Goal: Download file/media

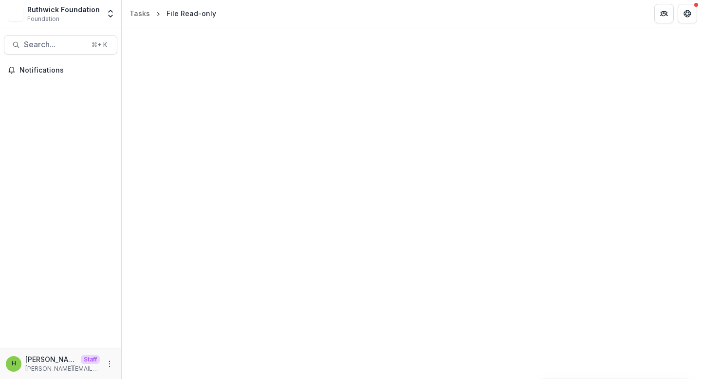
select select "********"
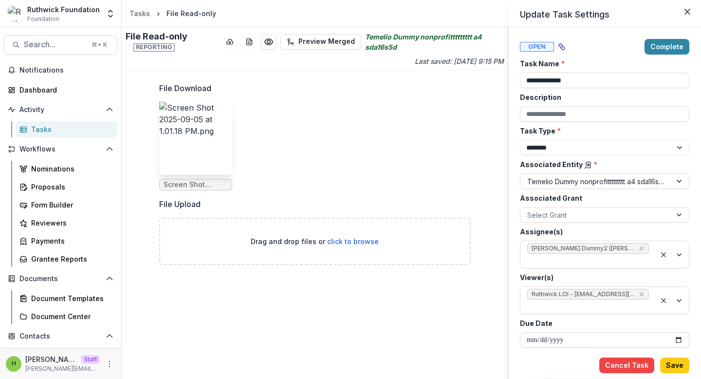
click at [188, 144] on div "**********" at bounding box center [350, 189] width 701 height 379
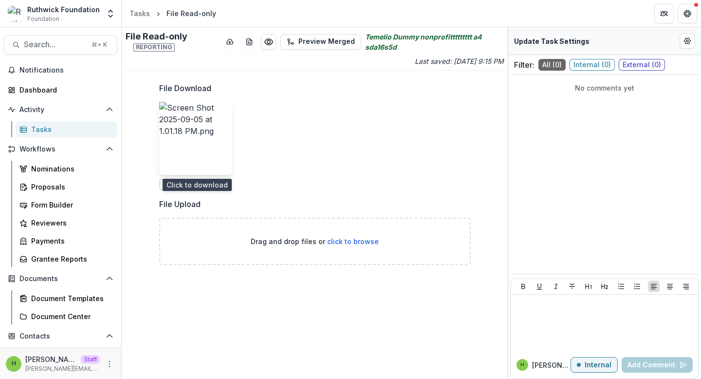
click at [188, 144] on img at bounding box center [195, 138] width 73 height 73
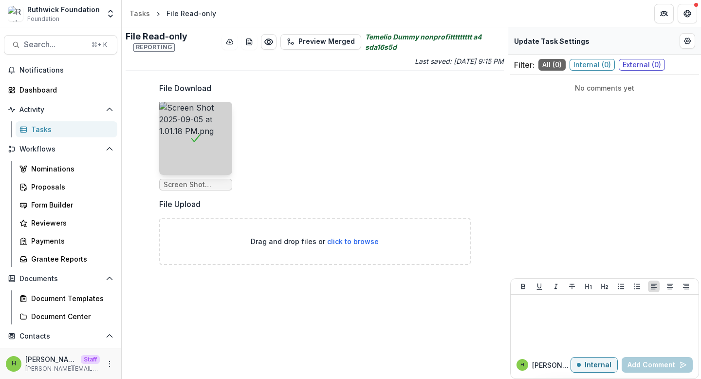
click at [363, 80] on div "File Download Screen Shot 2025-09-05 at 1.01.18 PM.png File Upload Drag and dro…" at bounding box center [314, 177] width 311 height 206
click at [253, 40] on icon "download-word-button" at bounding box center [249, 42] width 8 height 8
click at [454, 138] on ul "Screen Shot 2025-09-05 at 1.01.18 PM.png" at bounding box center [314, 146] width 311 height 89
click at [270, 42] on icon "Preview c9549486-a6a8-4a9a-bc80-eef2d4870e87.pdf" at bounding box center [269, 42] width 10 height 10
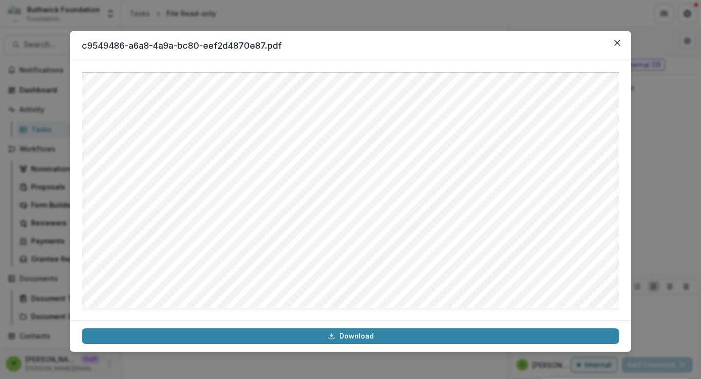
click at [667, 58] on div "c9549486-a6a8-4a9a-bc80-eef2d4870e87.pdf Download" at bounding box center [350, 189] width 701 height 379
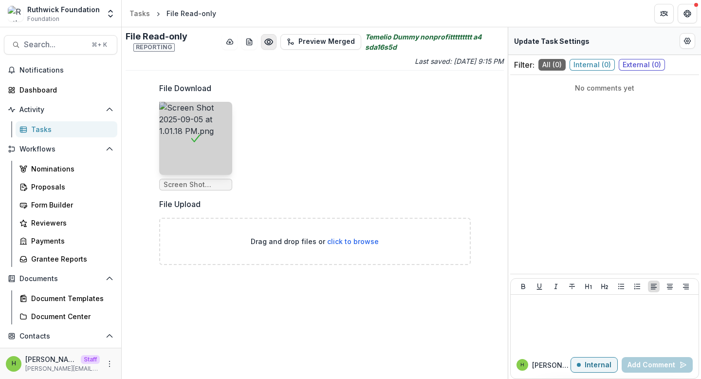
click at [271, 39] on icon "Preview c9549486-a6a8-4a9a-bc80-eef2d4870e87.pdf" at bounding box center [269, 42] width 10 height 10
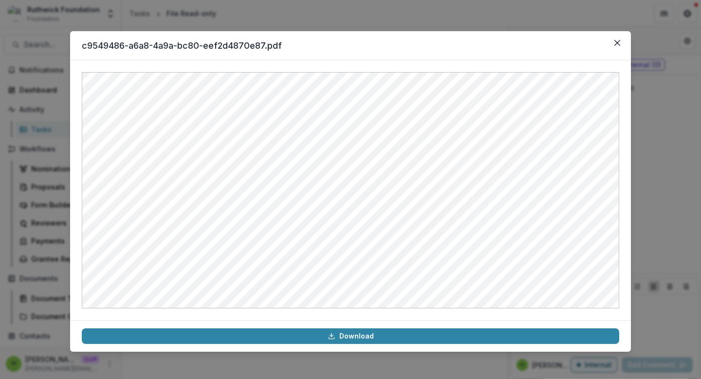
click at [662, 72] on div "c9549486-a6a8-4a9a-bc80-eef2d4870e87.pdf Download" at bounding box center [350, 189] width 701 height 379
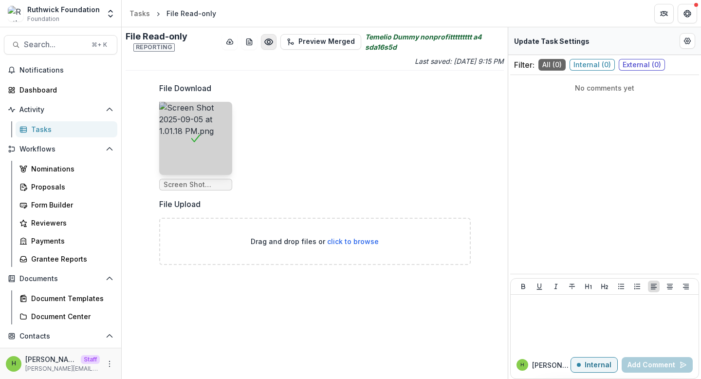
click at [273, 41] on icon "Preview c9549486-a6a8-4a9a-bc80-eef2d4870e87.pdf" at bounding box center [269, 42] width 10 height 10
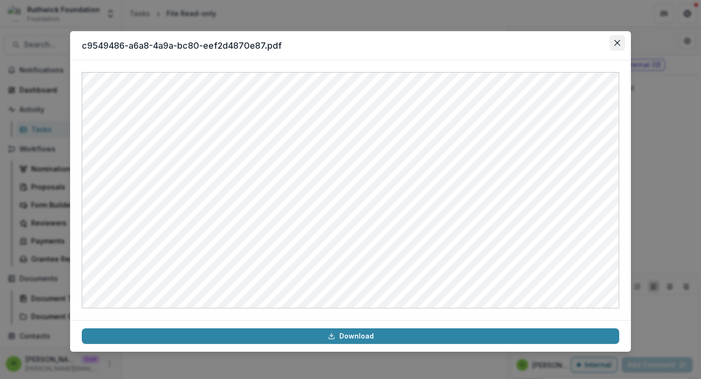
click at [614, 38] on button "Close" at bounding box center [617, 43] width 16 height 16
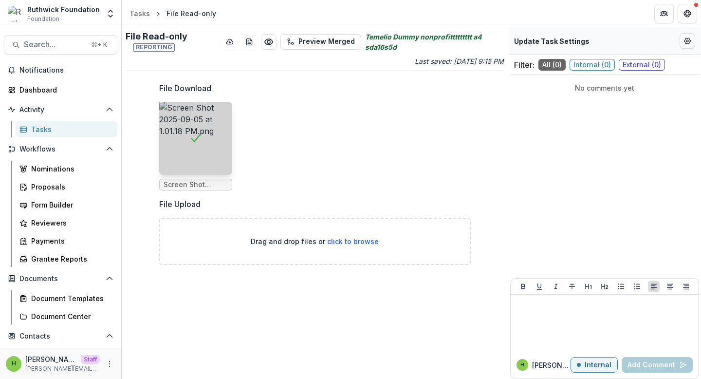
click at [185, 38] on h2 "File Read-only Reporting" at bounding box center [172, 41] width 92 height 21
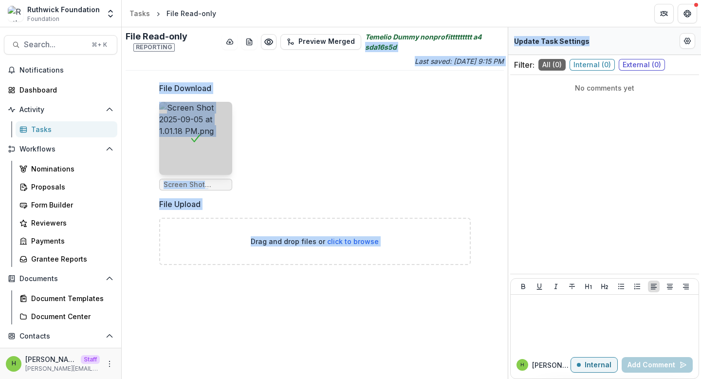
drag, startPoint x: 584, startPoint y: 41, endPoint x: 506, endPoint y: 34, distance: 79.2
click at [506, 34] on div "File Read-only Reporting Preview Merged Temelio Dummy nonprofittttttttt a4 sda1…" at bounding box center [411, 202] width 579 height 351
click at [537, 37] on p "Update Task Settings" at bounding box center [551, 41] width 75 height 10
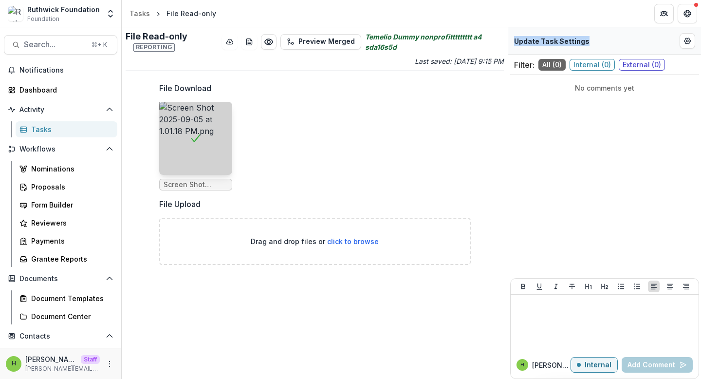
drag, startPoint x: 585, startPoint y: 41, endPoint x: 513, endPoint y: 38, distance: 72.1
click at [513, 38] on div "Update Task Settings" at bounding box center [604, 41] width 193 height 28
copy p "Update Task Settings"
click at [620, 153] on div "No comments yet" at bounding box center [604, 188] width 189 height 219
click at [608, 44] on div "Update Task Settings" at bounding box center [604, 41] width 193 height 28
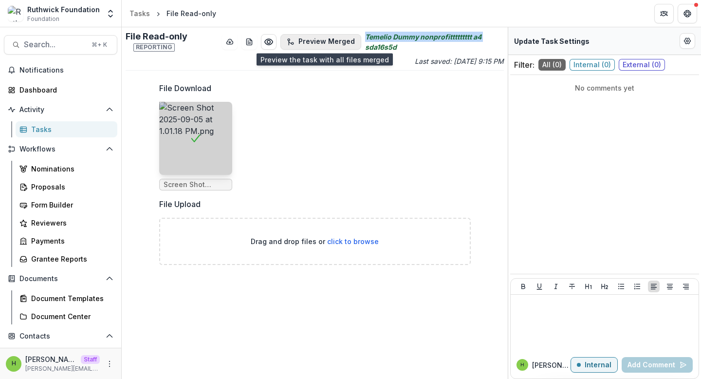
drag, startPoint x: 363, startPoint y: 43, endPoint x: 299, endPoint y: 40, distance: 64.3
click at [299, 40] on div "File Read-only Reporting Preview Merged Temelio Dummy nonprofittttttttt a4 sda1…" at bounding box center [315, 41] width 378 height 21
click at [334, 44] on button "Preview Merged" at bounding box center [320, 42] width 81 height 16
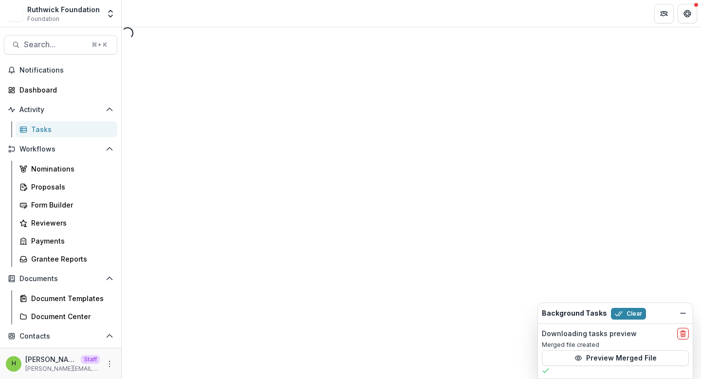
select select "********"
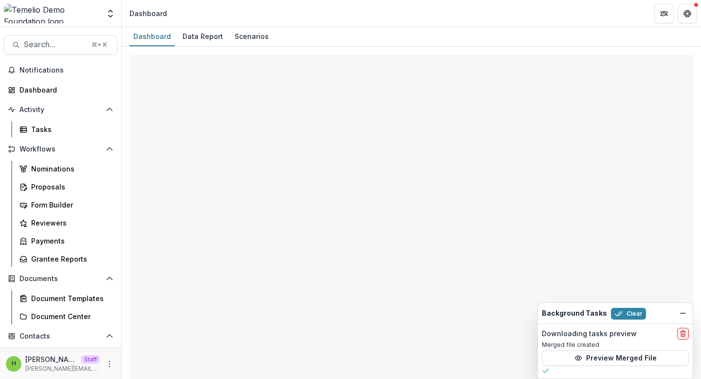
select select "**********"
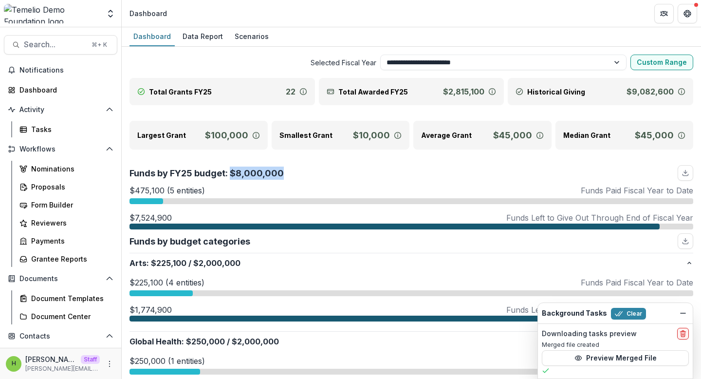
drag, startPoint x: 231, startPoint y: 172, endPoint x: 290, endPoint y: 171, distance: 58.9
click at [290, 171] on div "Funds by FY25 budget: $8,000,000" at bounding box center [411, 173] width 564 height 16
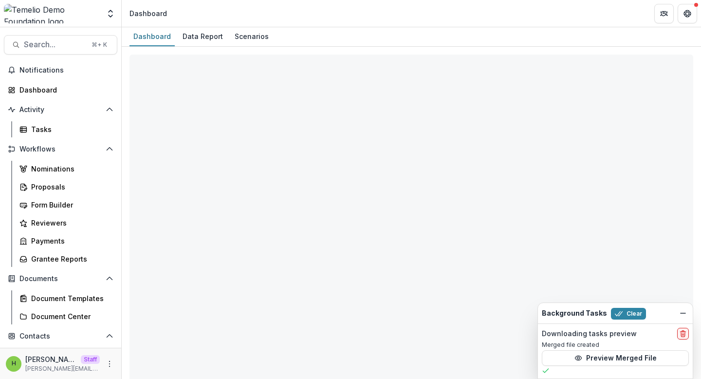
select select "**********"
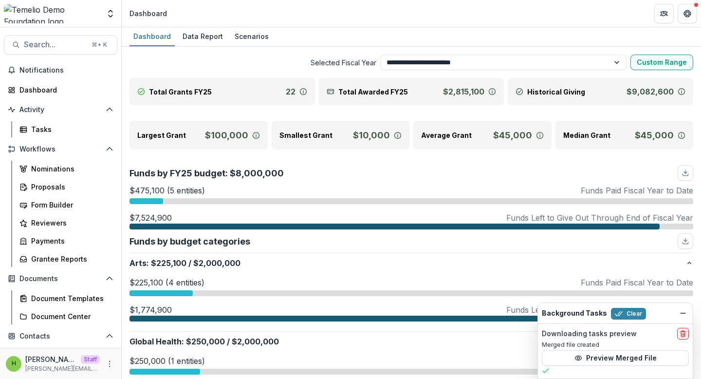
click at [438, 94] on div "Total Awarded FY25 $2,815,100" at bounding box center [411, 91] width 185 height 27
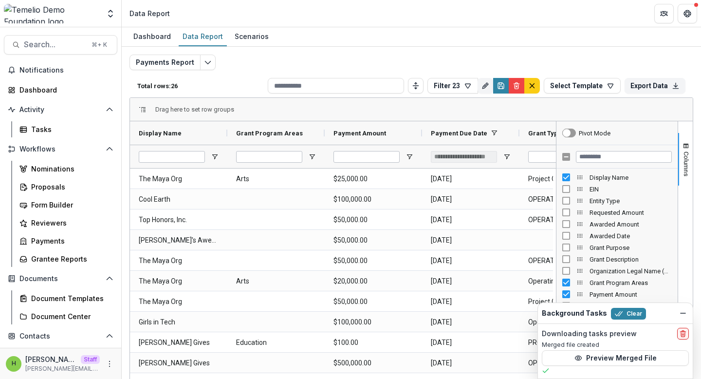
click at [345, 57] on div "Payments Report Total rows: 26 Filter 23 Personal Filters Team Filters Temelio …" at bounding box center [411, 235] width 564 height 360
